Goal: Information Seeking & Learning: Learn about a topic

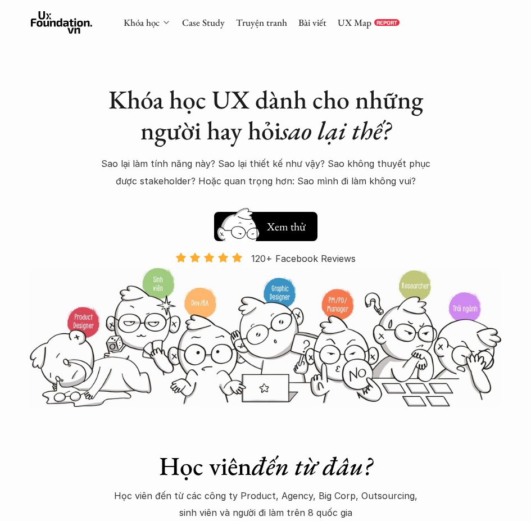
click at [164, 21] on icon at bounding box center [166, 22] width 9 height 9
click at [152, 26] on link "Khóa học" at bounding box center [142, 22] width 36 height 12
click at [168, 25] on icon at bounding box center [166, 22] width 9 height 9
click at [151, 24] on link "Khóa học" at bounding box center [142, 22] width 36 height 12
click at [161, 26] on div "Khóa học" at bounding box center [147, 22] width 47 height 12
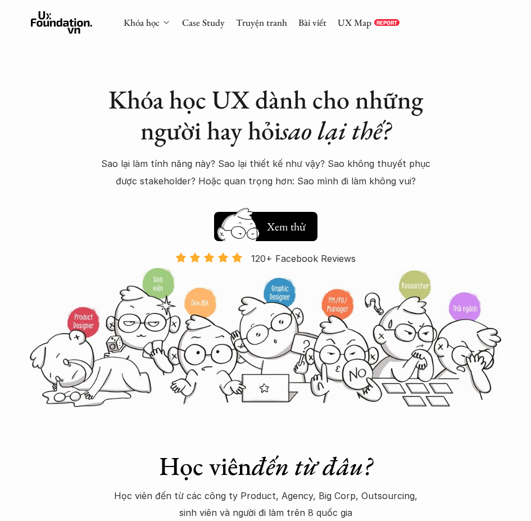
click at [166, 21] on icon at bounding box center [166, 22] width 9 height 9
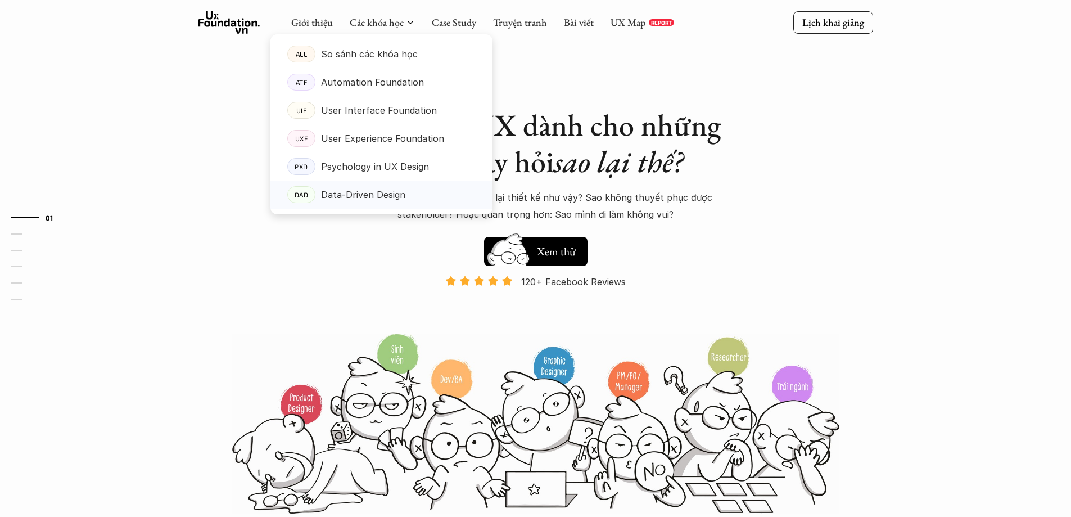
click at [383, 196] on p "Data-Driven Design" at bounding box center [363, 194] width 84 height 17
